Goal: Information Seeking & Learning: Learn about a topic

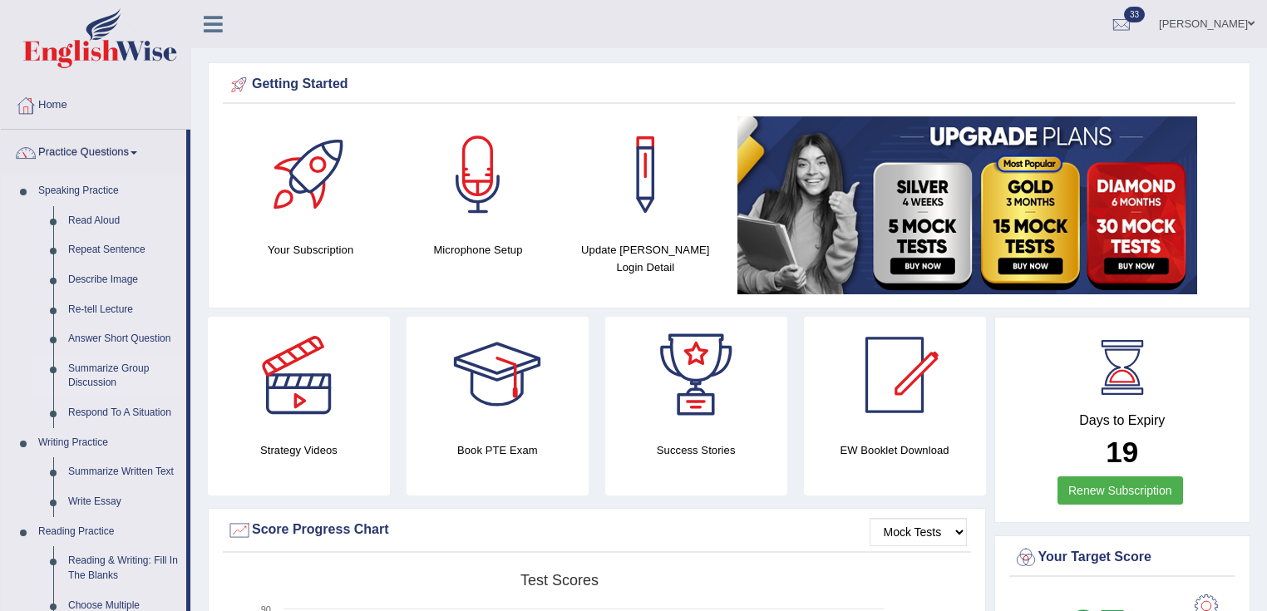
click at [107, 371] on link "Summarize Group Discussion" at bounding box center [124, 376] width 126 height 44
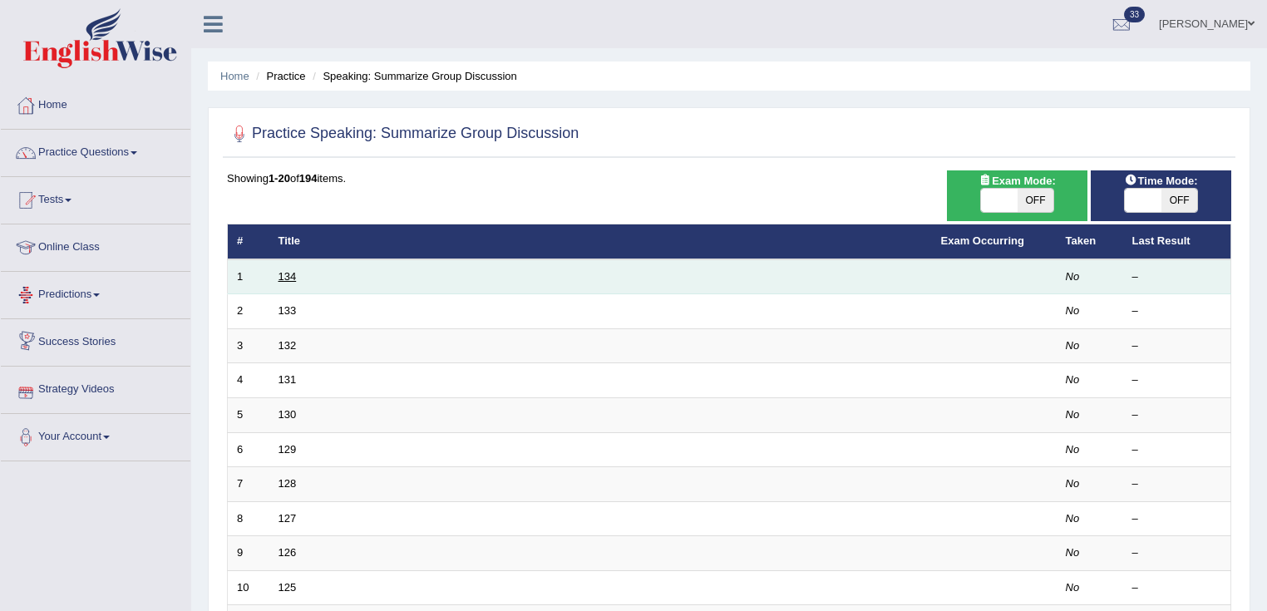
click at [293, 278] on link "134" at bounding box center [287, 276] width 18 height 12
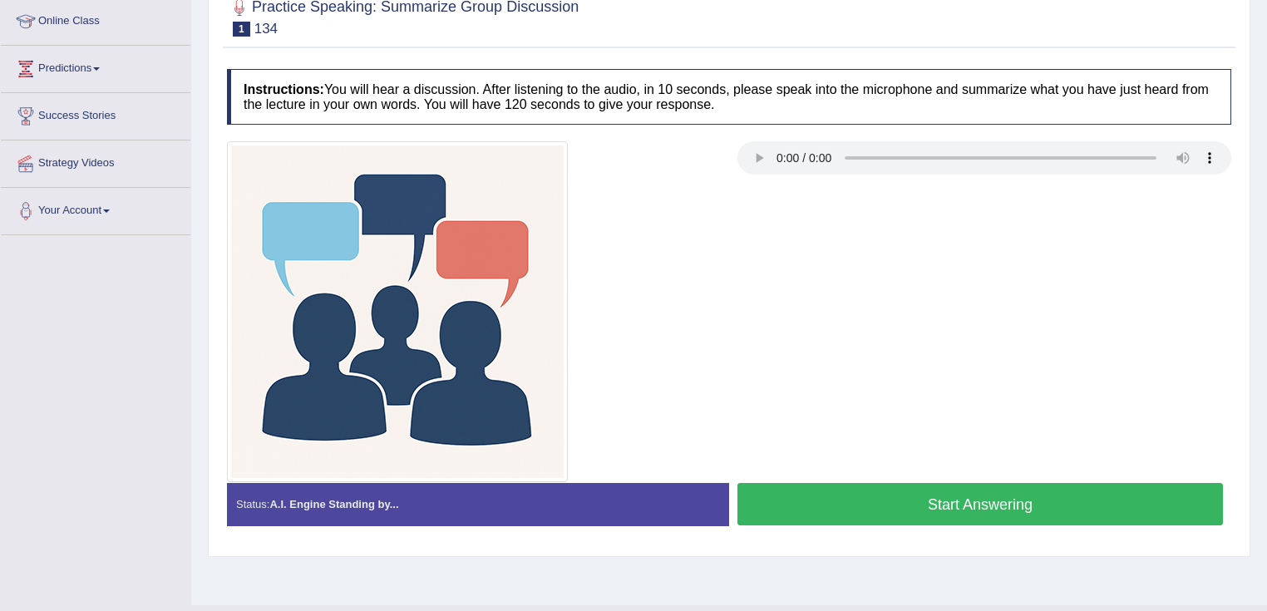
scroll to position [262, 0]
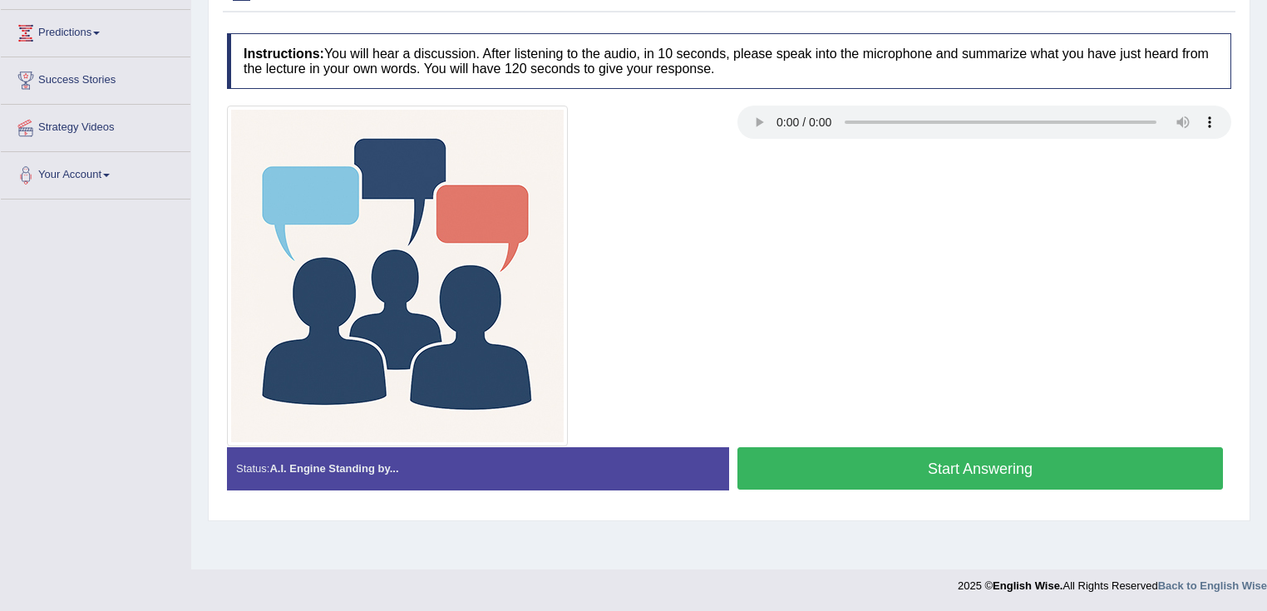
click at [929, 471] on button "Start Answering" at bounding box center [979, 468] width 485 height 42
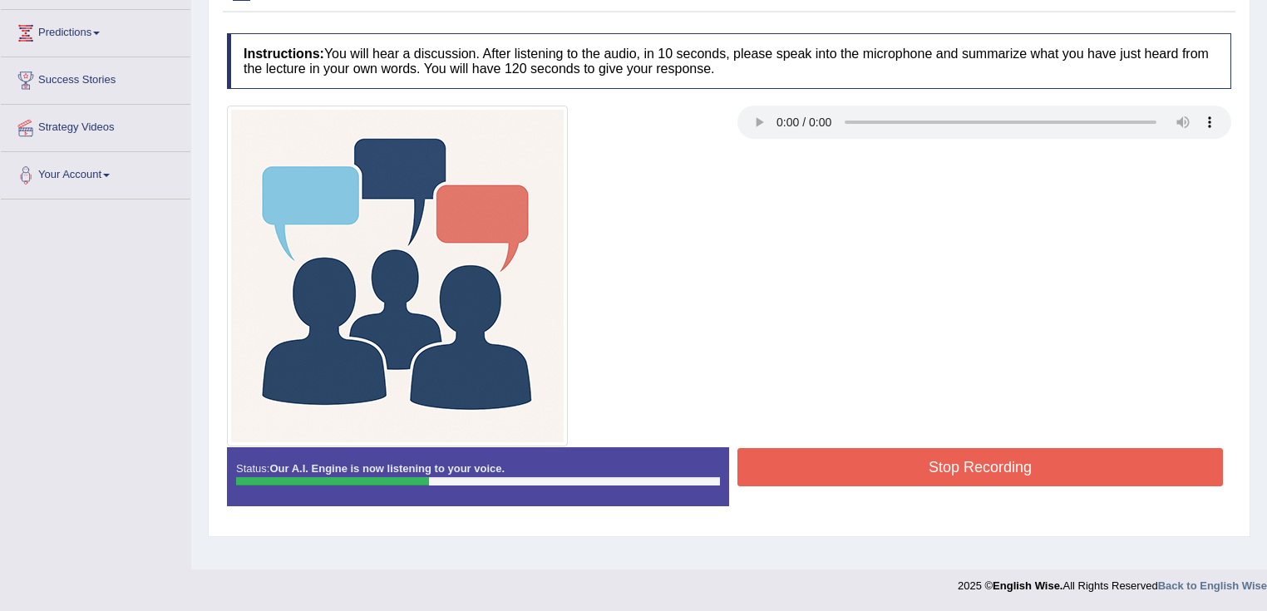
click at [929, 471] on button "Stop Recording" at bounding box center [979, 467] width 485 height 38
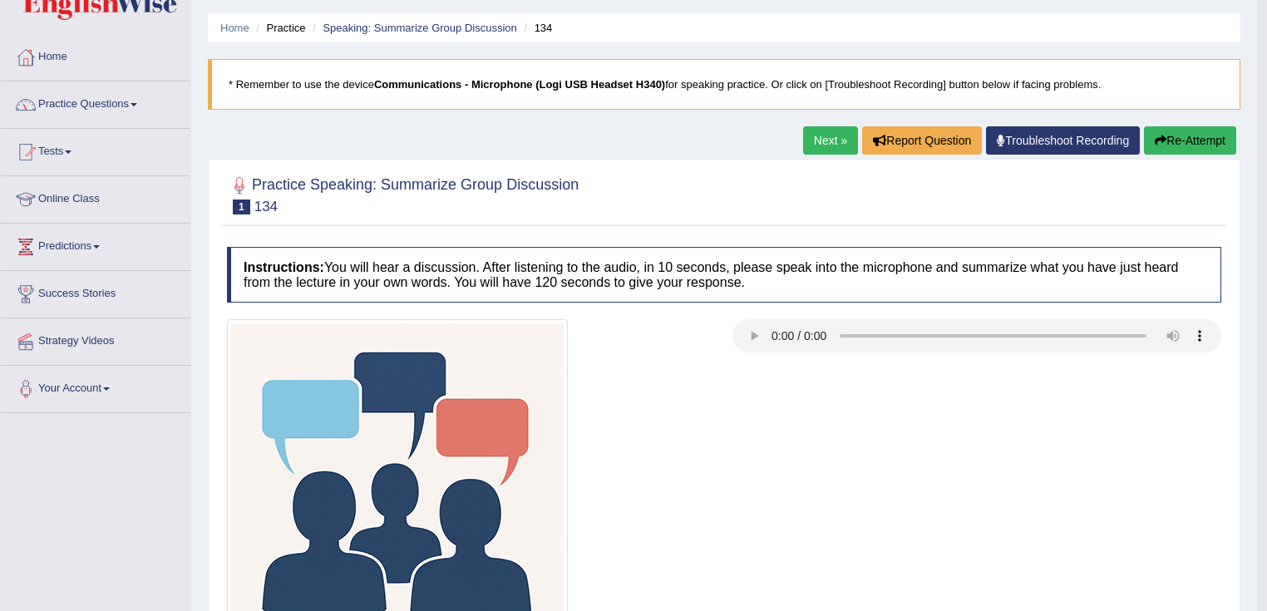
scroll to position [0, 0]
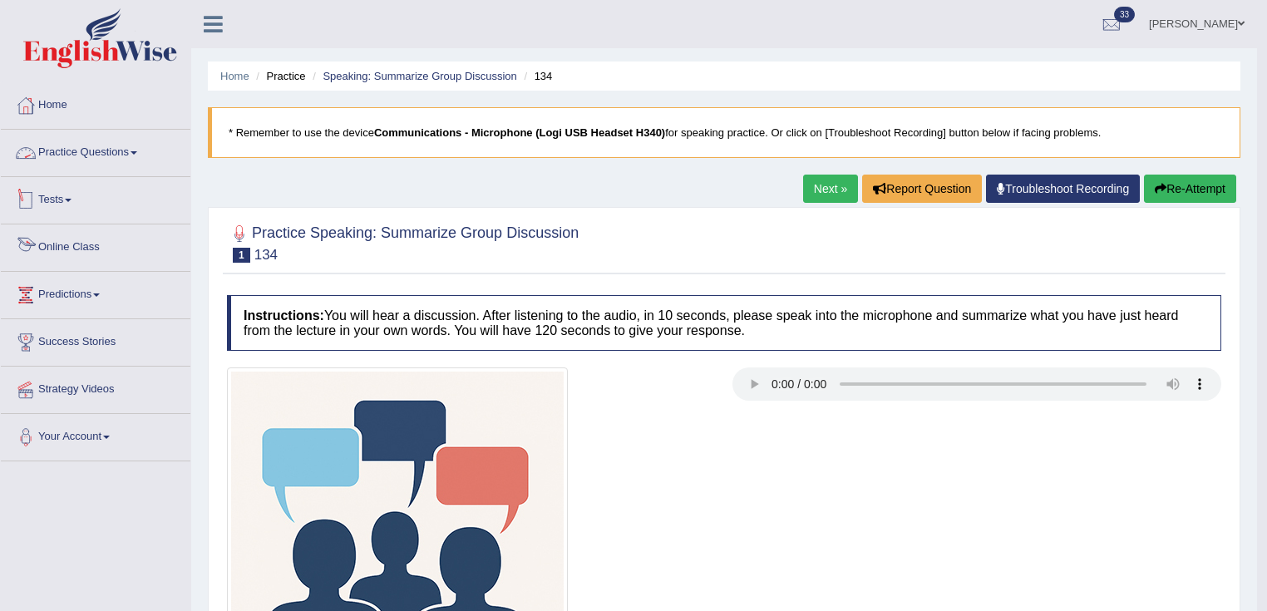
click at [88, 160] on link "Practice Questions" at bounding box center [96, 151] width 190 height 42
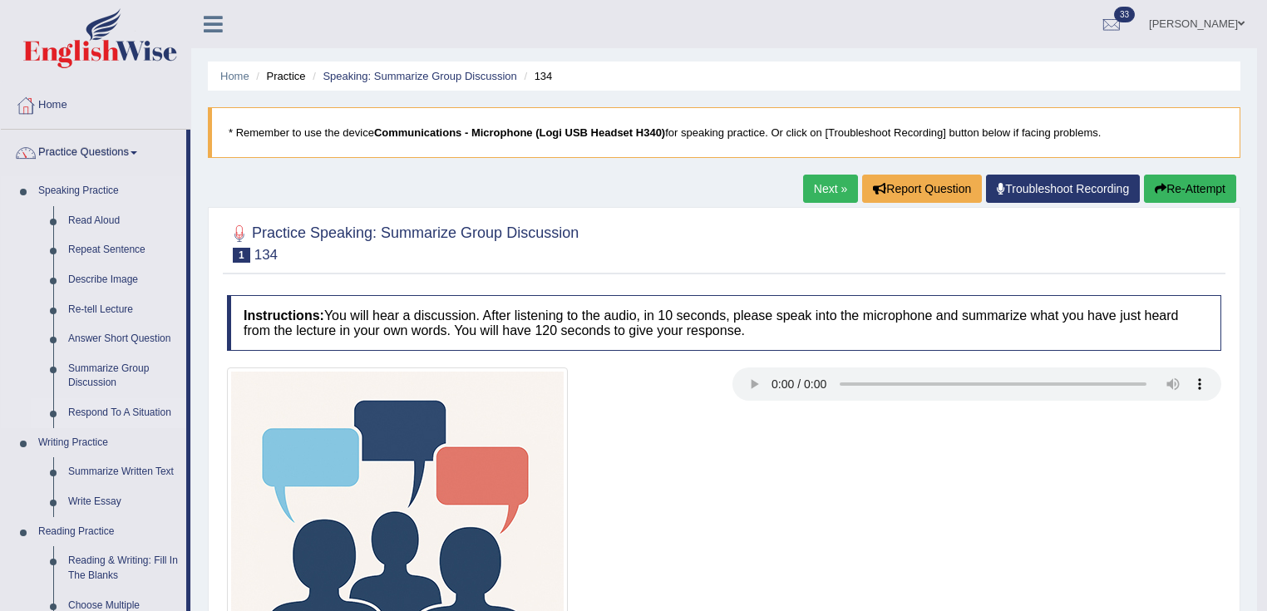
click at [101, 407] on link "Respond To A Situation" at bounding box center [124, 413] width 126 height 30
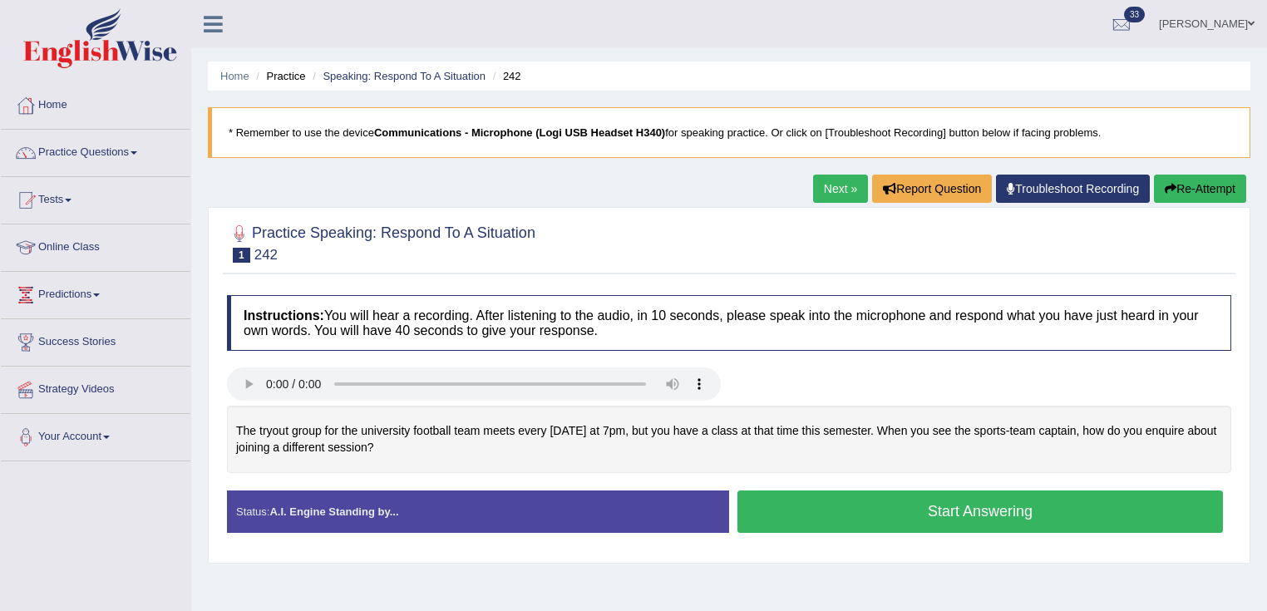
click at [875, 522] on button "Start Answering" at bounding box center [979, 511] width 485 height 42
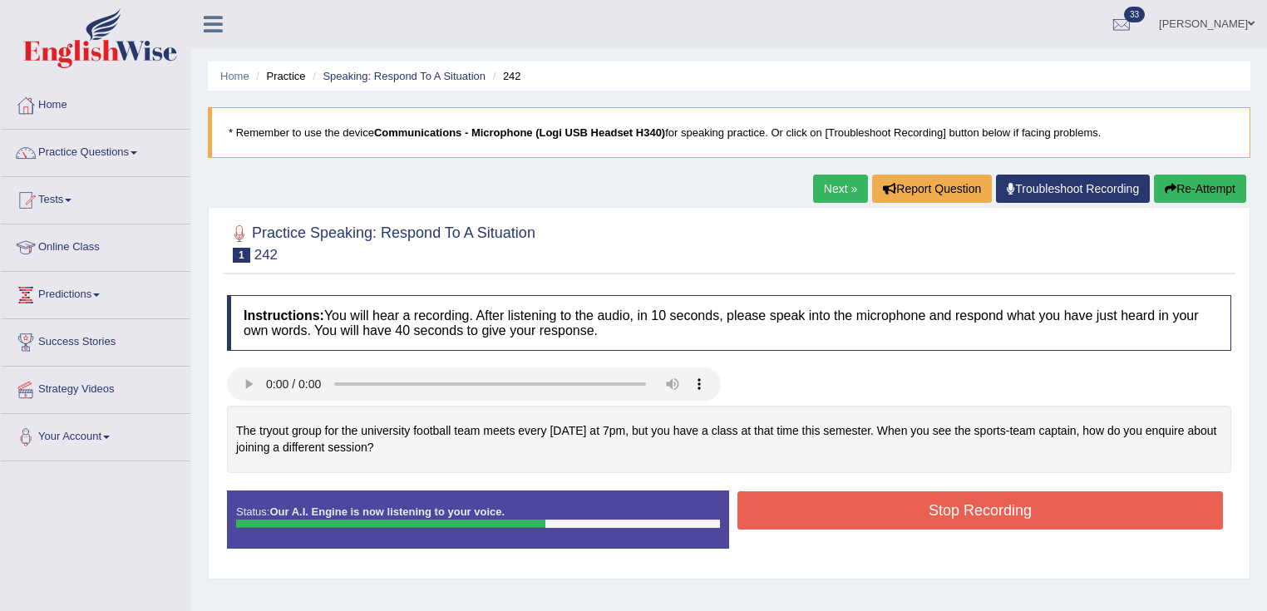
click at [930, 512] on button "Stop Recording" at bounding box center [979, 510] width 485 height 38
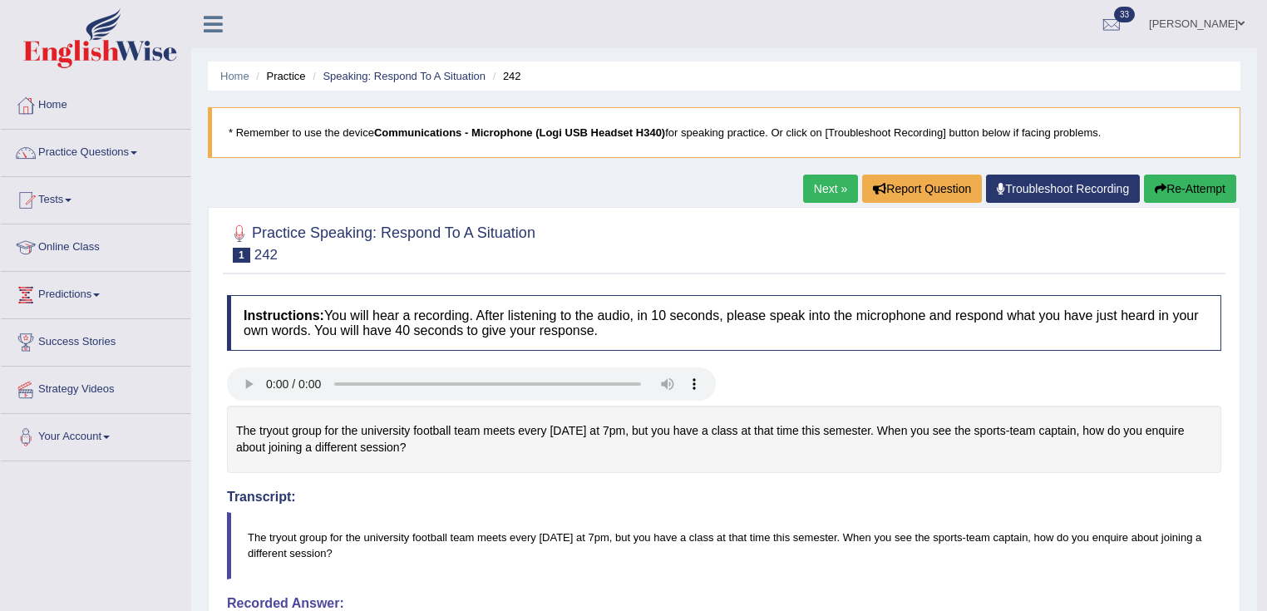
click at [825, 169] on div "Home Practice Speaking: Respond To A Situation 242 * Remember to use the device…" at bounding box center [724, 578] width 1066 height 1156
click at [816, 190] on link "Next »" at bounding box center [830, 189] width 55 height 28
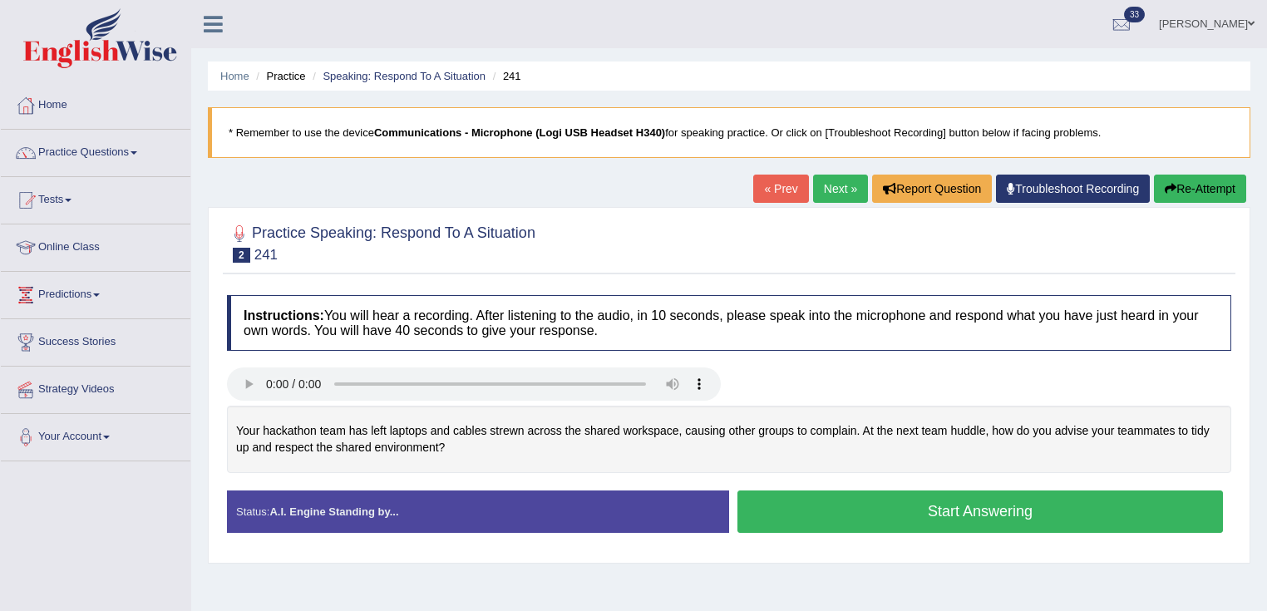
click at [840, 191] on link "Next »" at bounding box center [840, 189] width 55 height 28
click at [761, 169] on div "Home Practice Speaking: Respond To A Situation 240 * Remember to use the device…" at bounding box center [729, 415] width 1076 height 831
click at [764, 177] on link "« Prev" at bounding box center [780, 189] width 55 height 28
click at [899, 518] on button "Start Answering" at bounding box center [979, 511] width 485 height 42
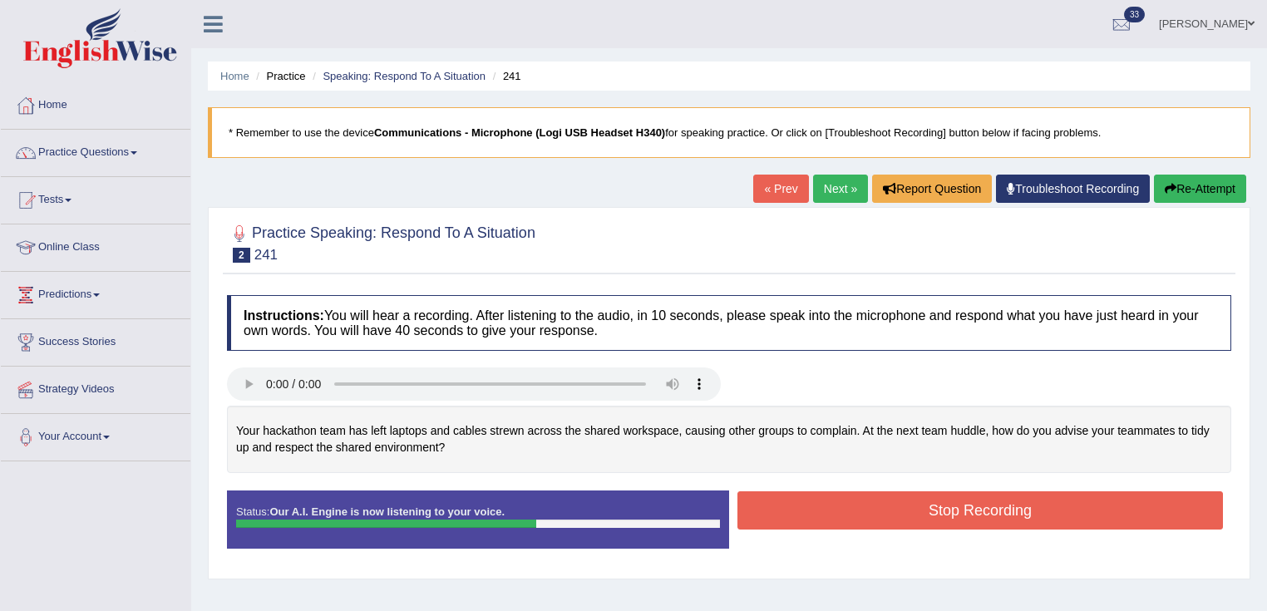
click at [909, 515] on button "Stop Recording" at bounding box center [979, 510] width 485 height 38
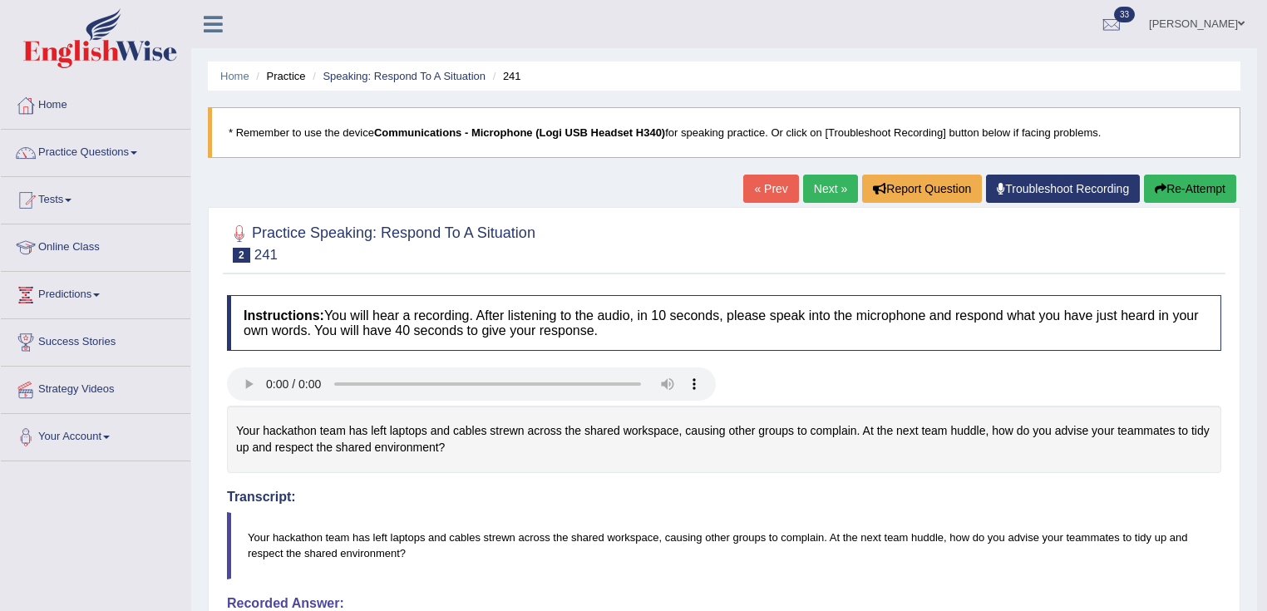
click at [825, 181] on link "Next »" at bounding box center [830, 189] width 55 height 28
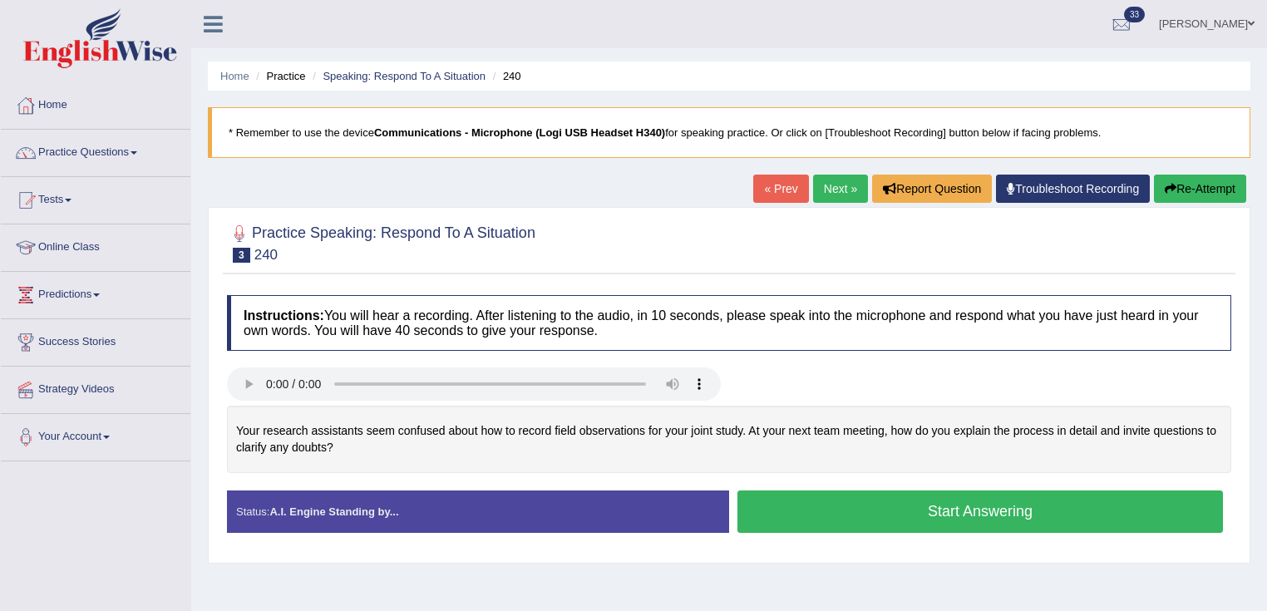
click at [860, 519] on button "Start Answering" at bounding box center [979, 511] width 485 height 42
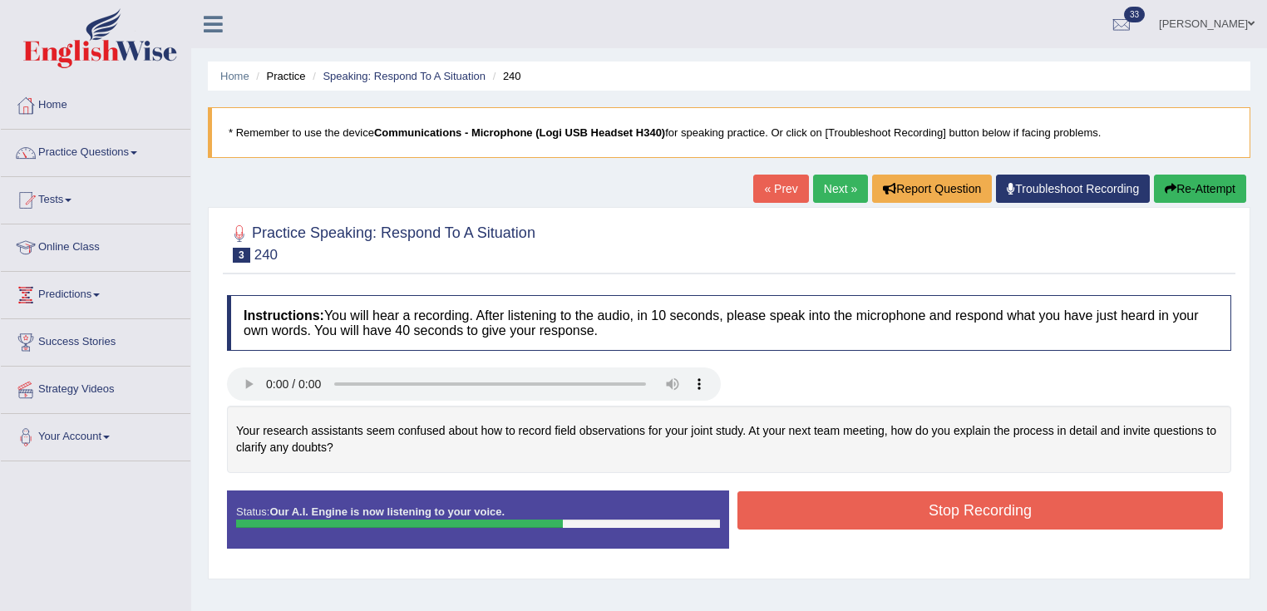
click at [1017, 497] on button "Stop Recording" at bounding box center [979, 510] width 485 height 38
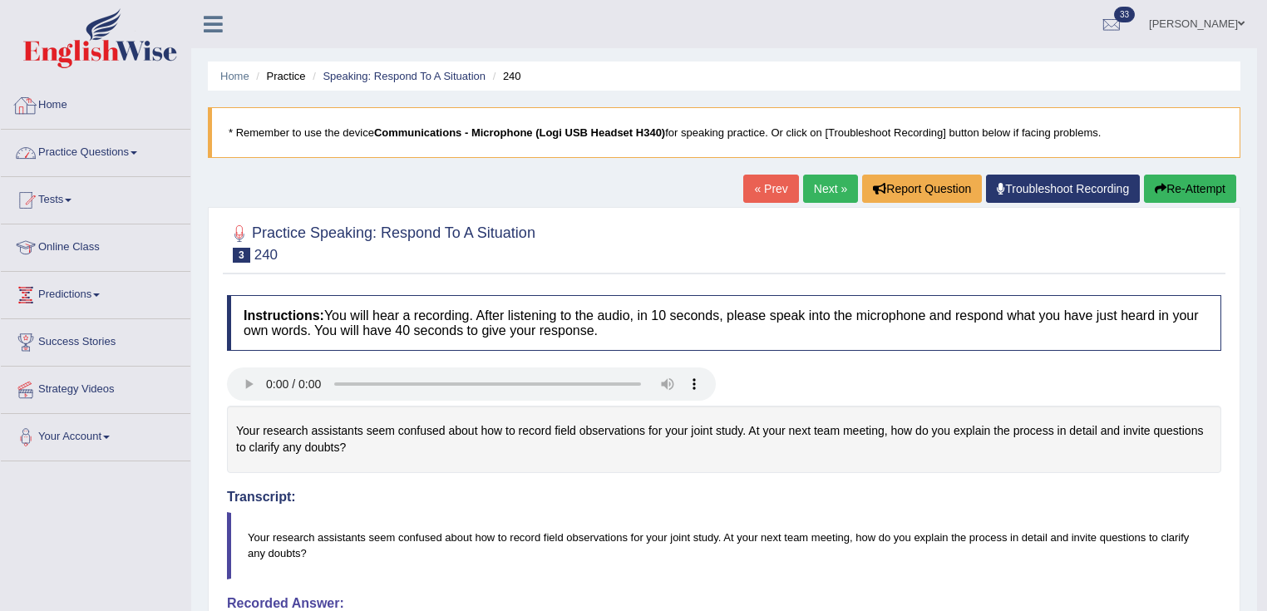
click at [79, 136] on link "Practice Questions" at bounding box center [96, 151] width 190 height 42
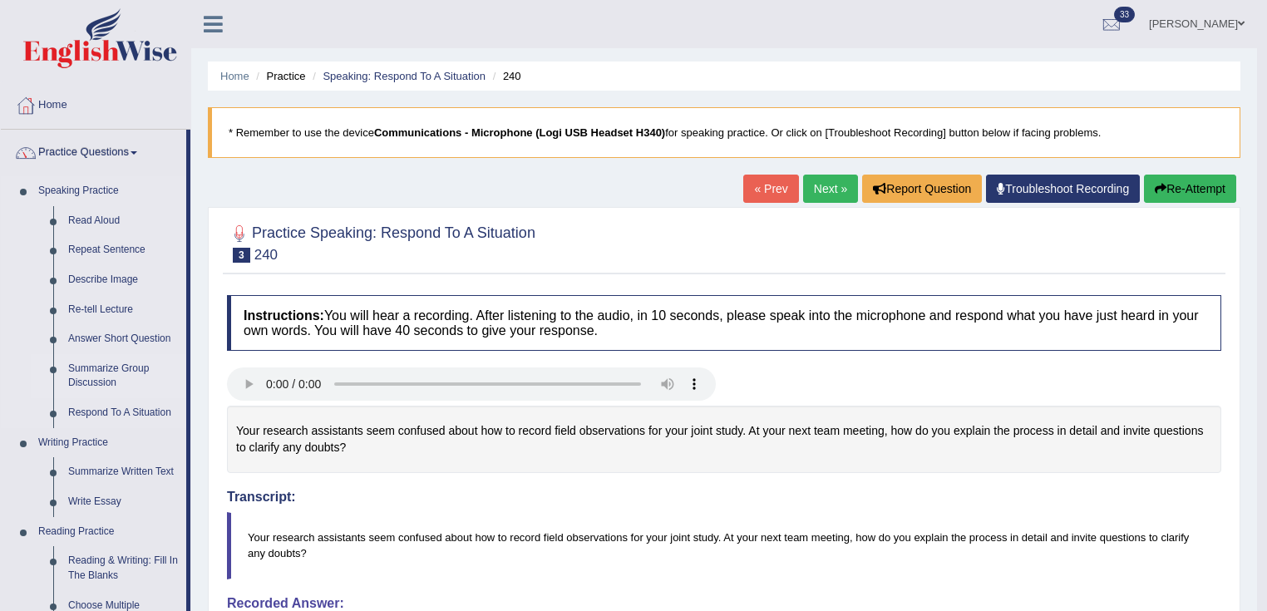
click at [103, 372] on link "Summarize Group Discussion" at bounding box center [124, 376] width 126 height 44
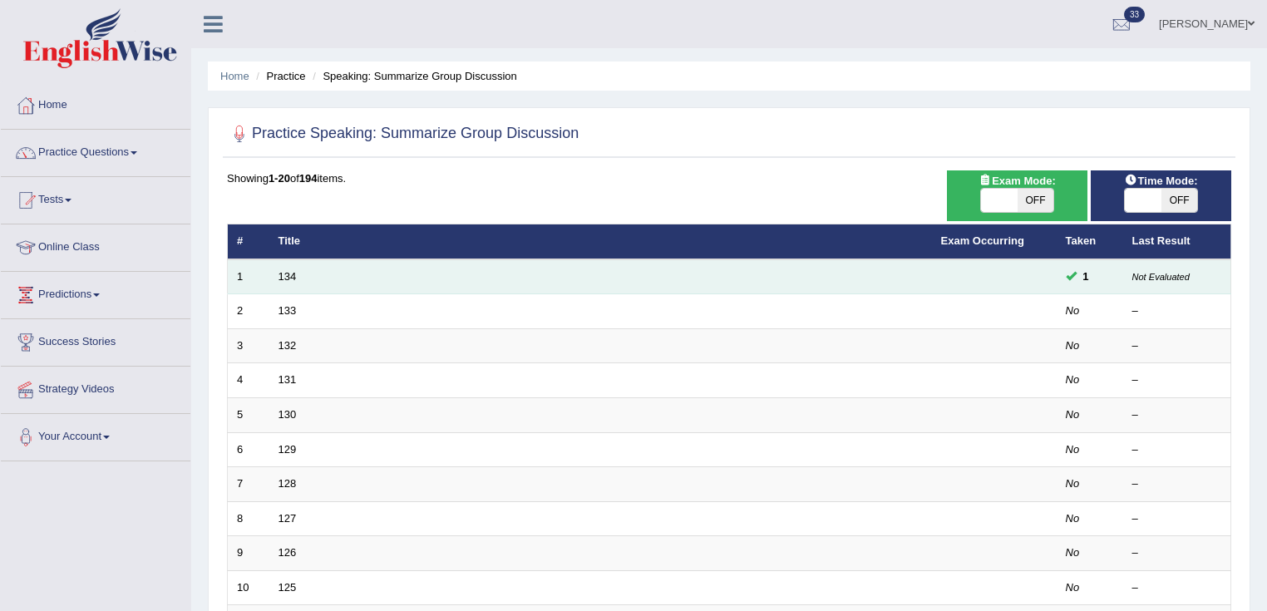
click at [296, 274] on td "134" at bounding box center [600, 276] width 663 height 35
click at [280, 274] on link "134" at bounding box center [287, 276] width 18 height 12
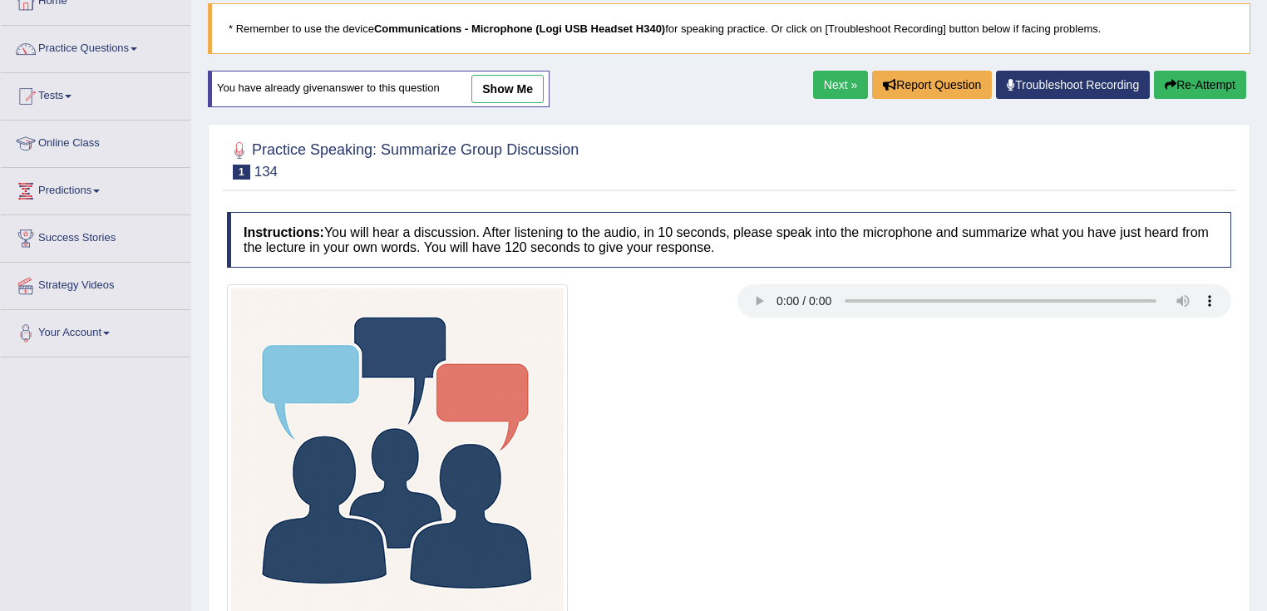
scroll to position [262, 0]
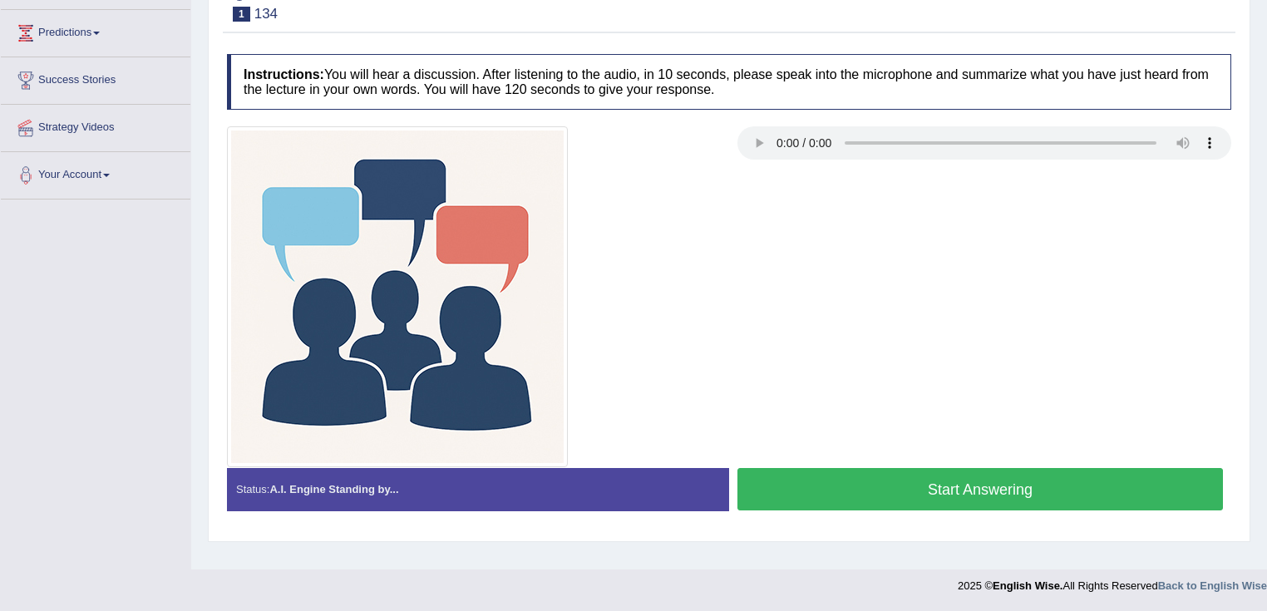
click at [1024, 491] on button "Start Answering" at bounding box center [979, 489] width 485 height 42
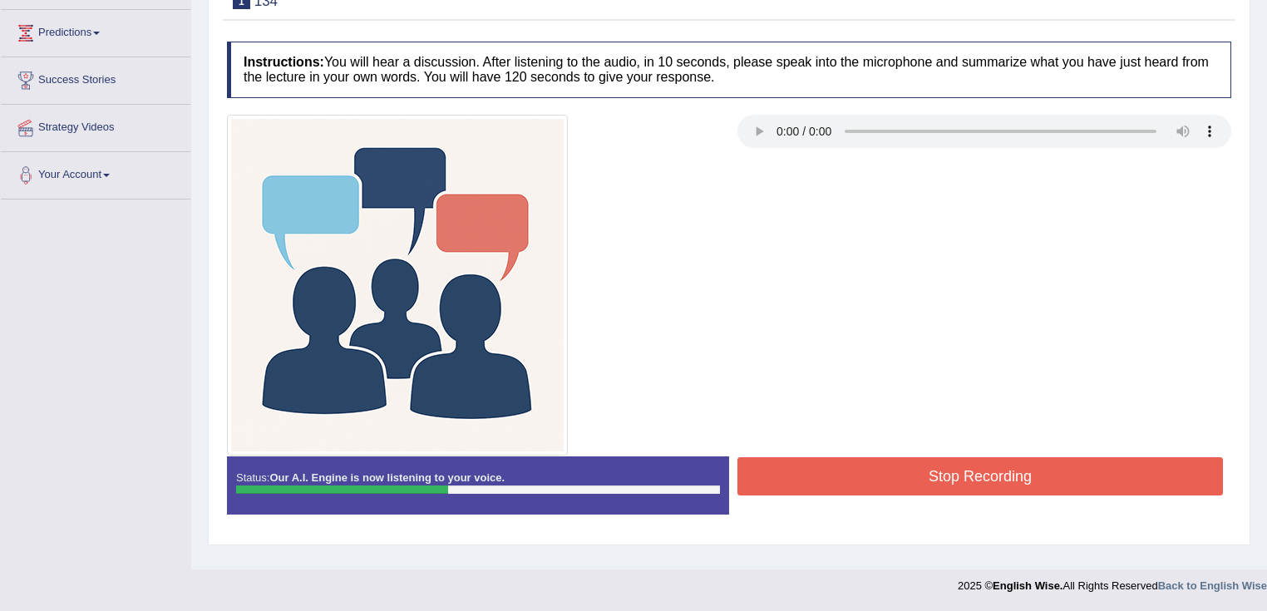
click at [1019, 475] on button "Stop Recording" at bounding box center [979, 476] width 485 height 38
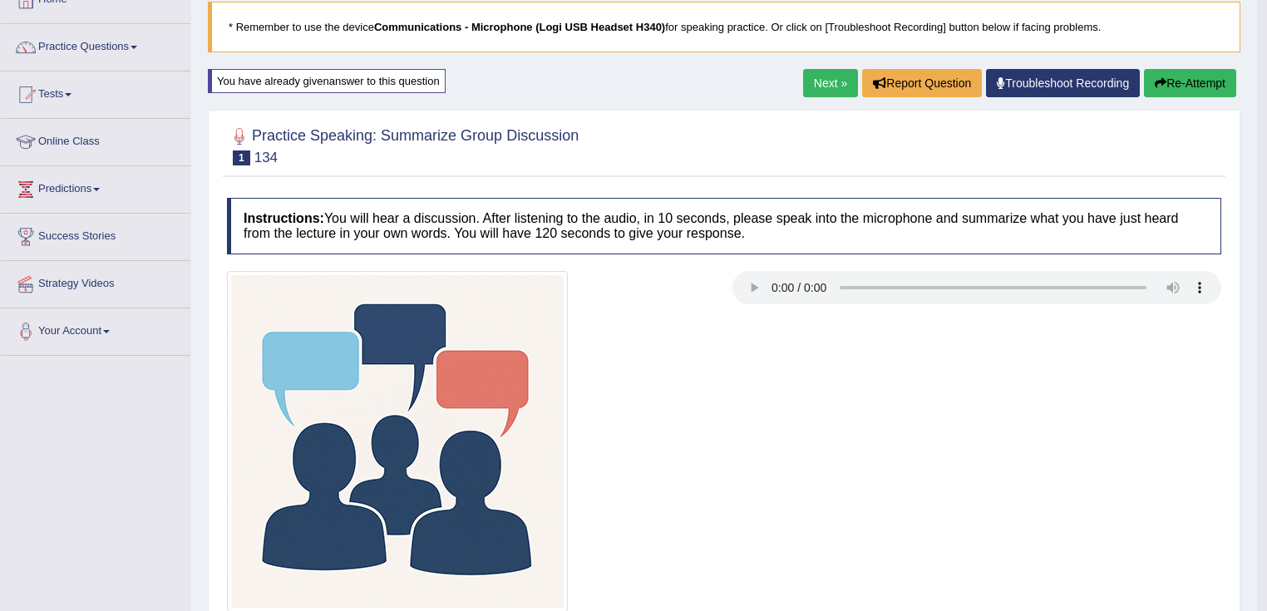
scroll to position [0, 0]
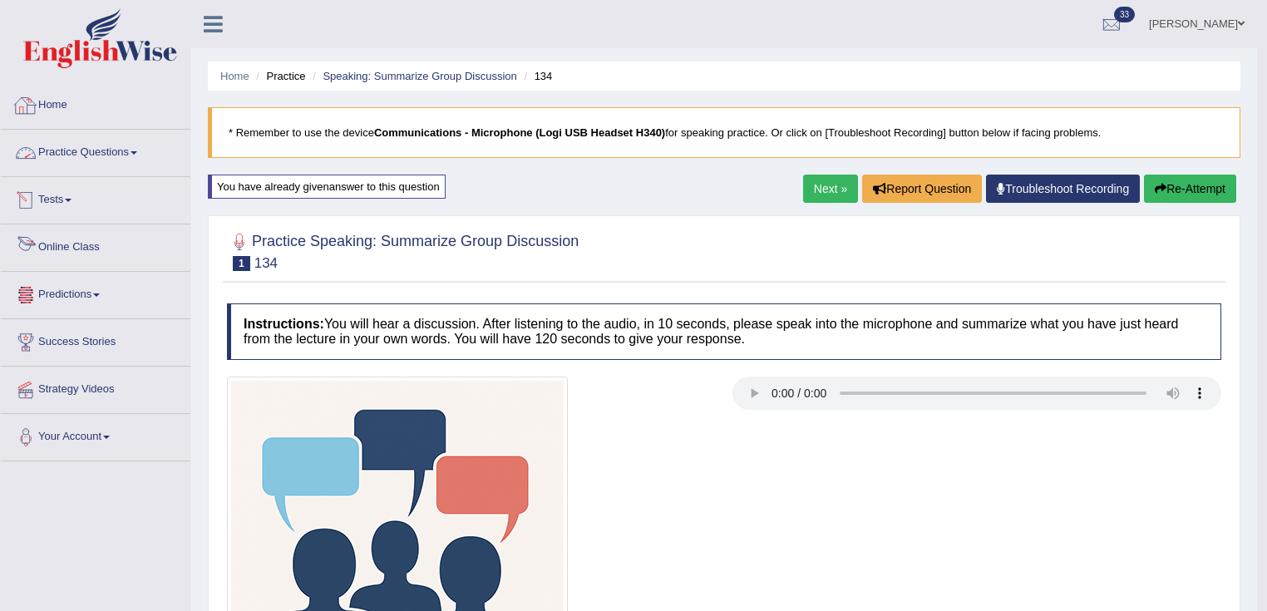
click at [50, 86] on link "Home" at bounding box center [96, 103] width 190 height 42
